Goal: Check status: Check status

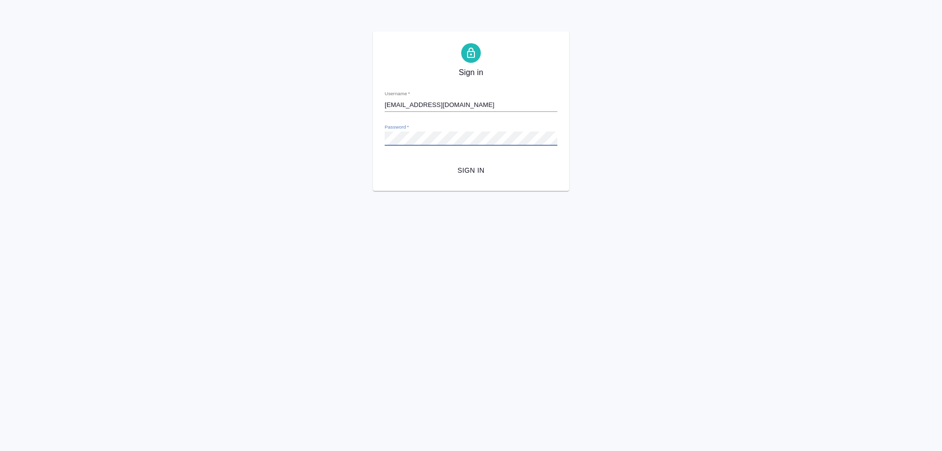
click at [467, 171] on span "Sign in" at bounding box center [470, 170] width 157 height 12
click at [343, 139] on div "Sign in Username   * [EMAIL_ADDRESS][DOMAIN_NAME] Password   * urlPath   * /Wor…" at bounding box center [471, 110] width 942 height 159
click at [384, 161] on button "Sign in" at bounding box center [470, 170] width 173 height 18
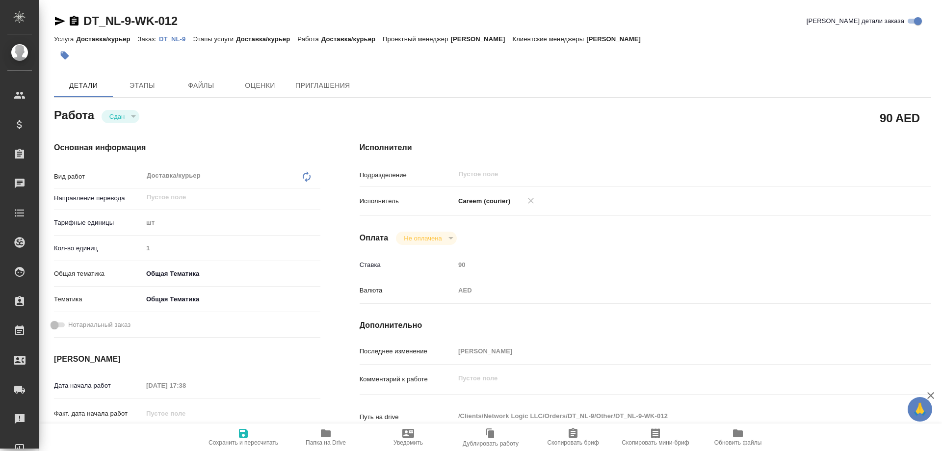
type textarea "x"
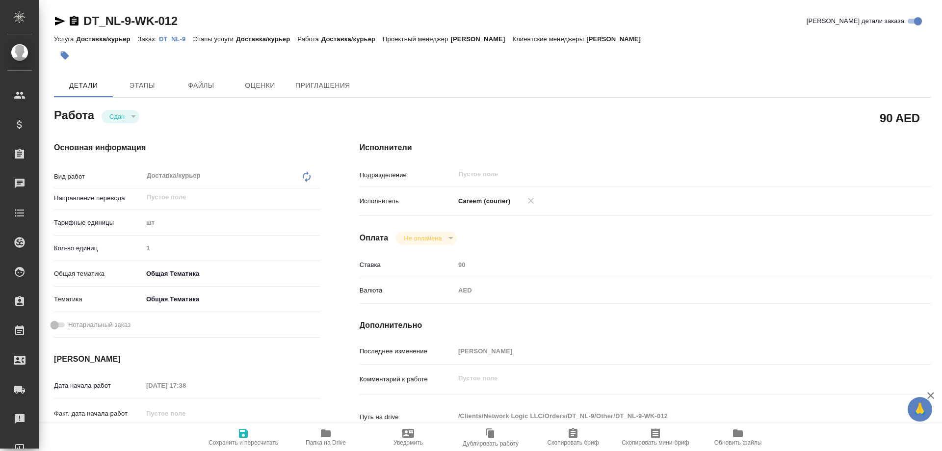
type textarea "x"
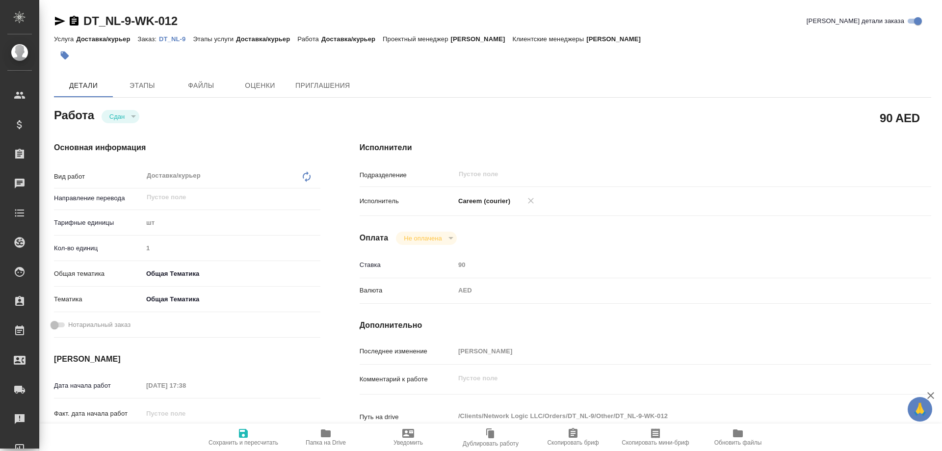
type textarea "x"
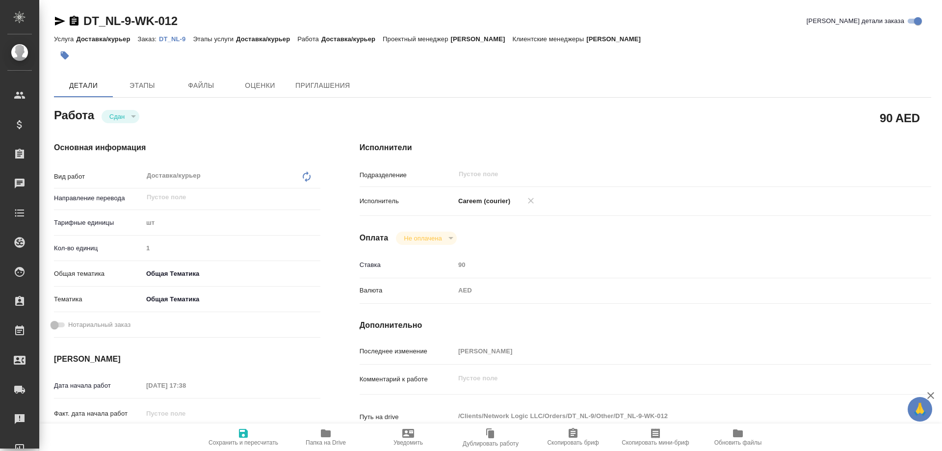
type textarea "x"
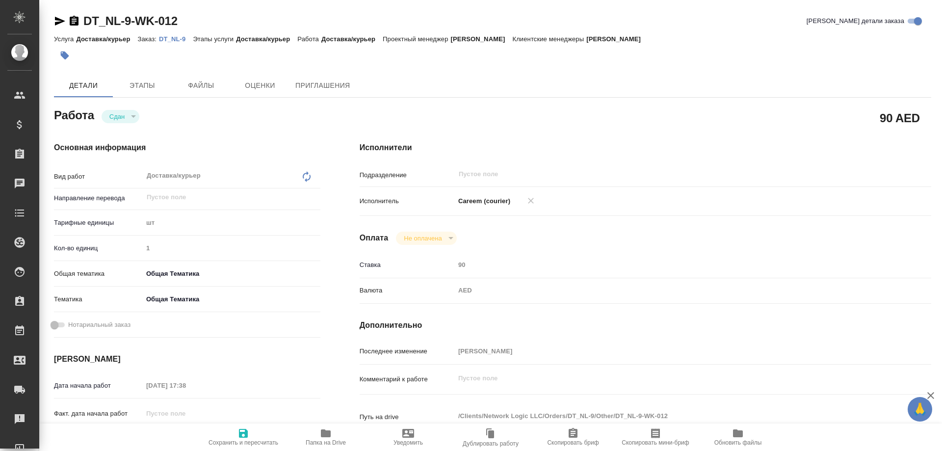
type textarea "x"
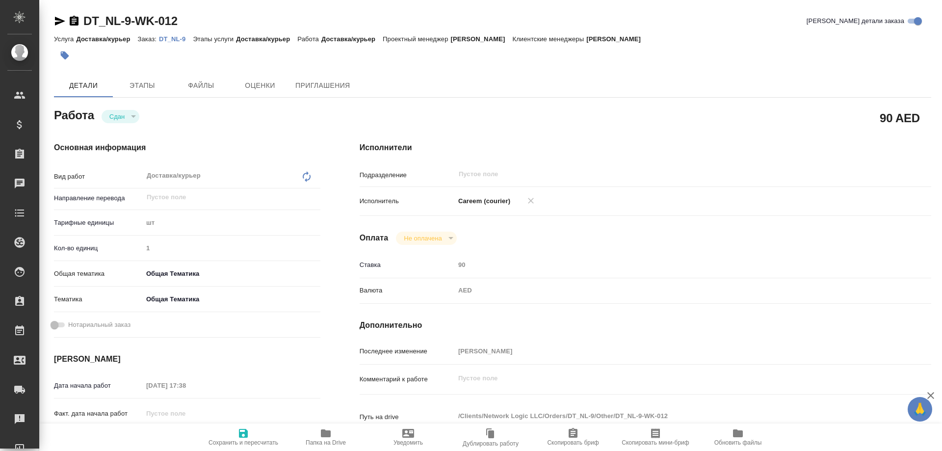
type textarea "x"
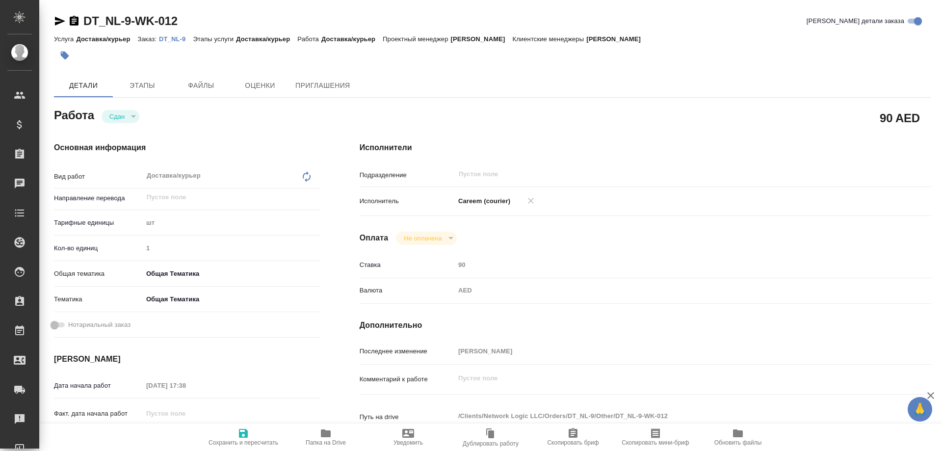
type textarea "x"
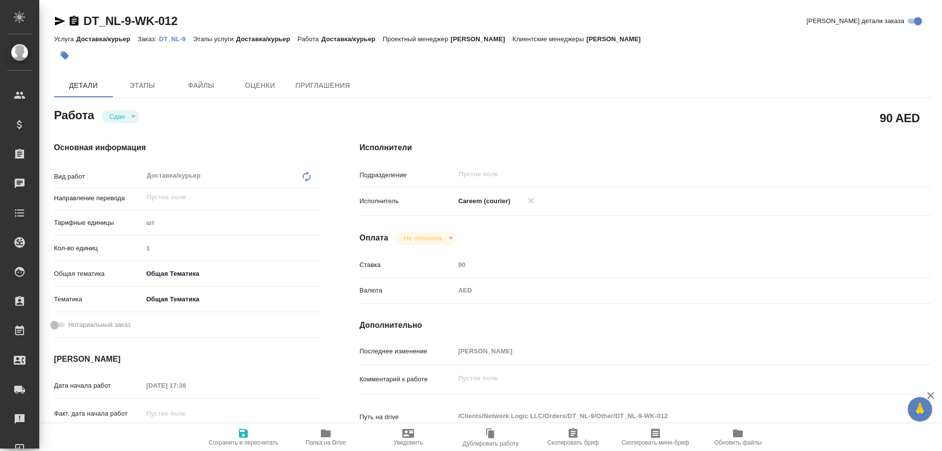
type textarea "x"
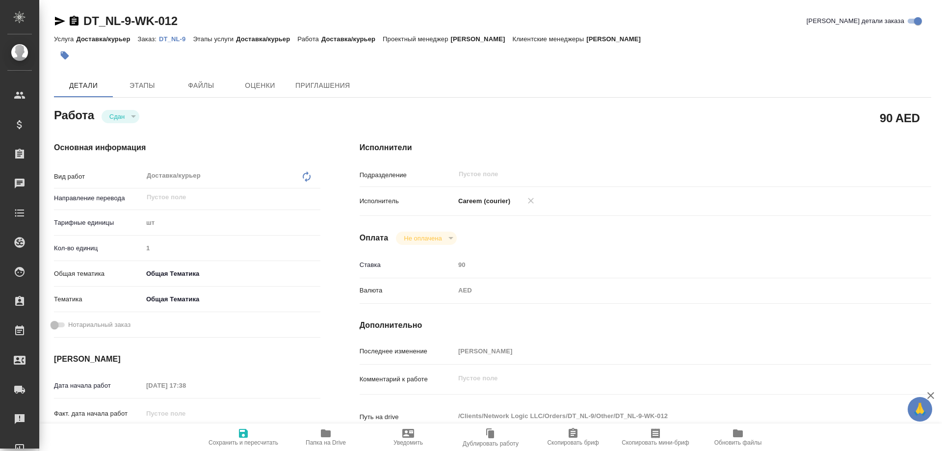
click at [178, 39] on p "DT_NL-9" at bounding box center [176, 38] width 34 height 7
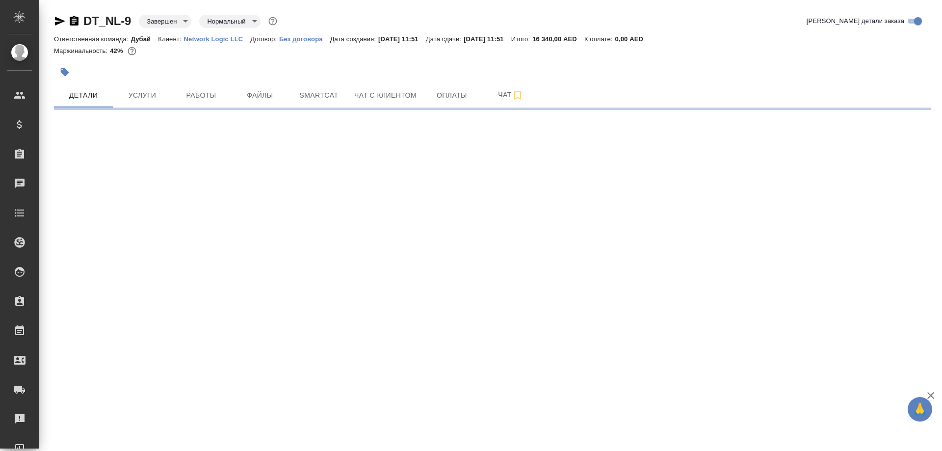
select select "RU"
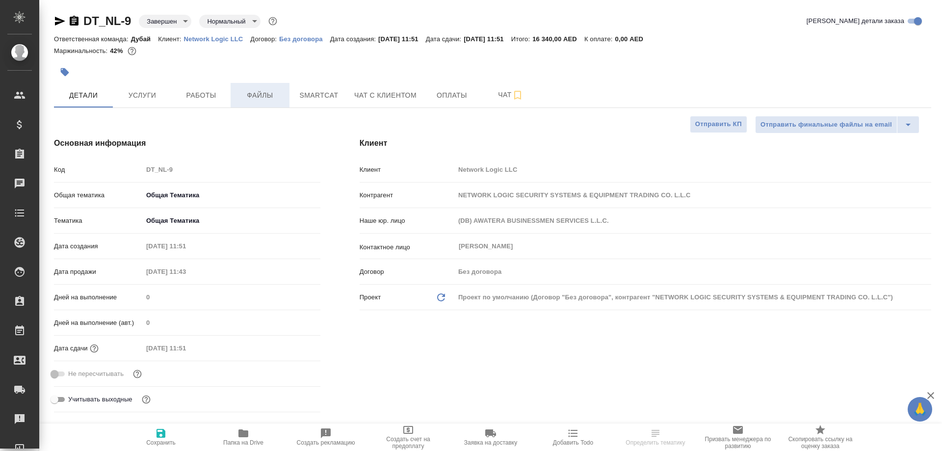
type textarea "x"
type input "Шорова Инесса"
click at [202, 97] on span "Работы" at bounding box center [201, 95] width 47 height 12
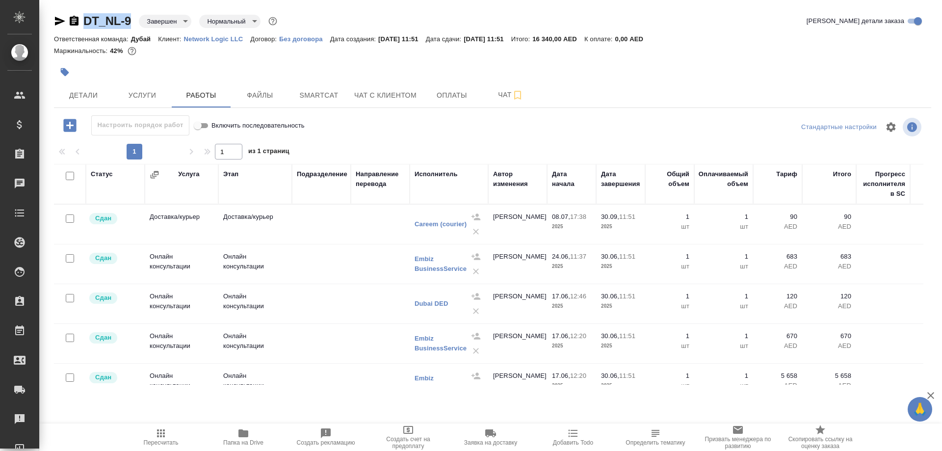
drag, startPoint x: 132, startPoint y: 17, endPoint x: 85, endPoint y: 19, distance: 47.1
click at [85, 19] on div "DT_NL-9 Завершен closed Нормальный normal" at bounding box center [166, 21] width 225 height 16
copy link "DT_NL-9"
